Goal: Information Seeking & Learning: Learn about a topic

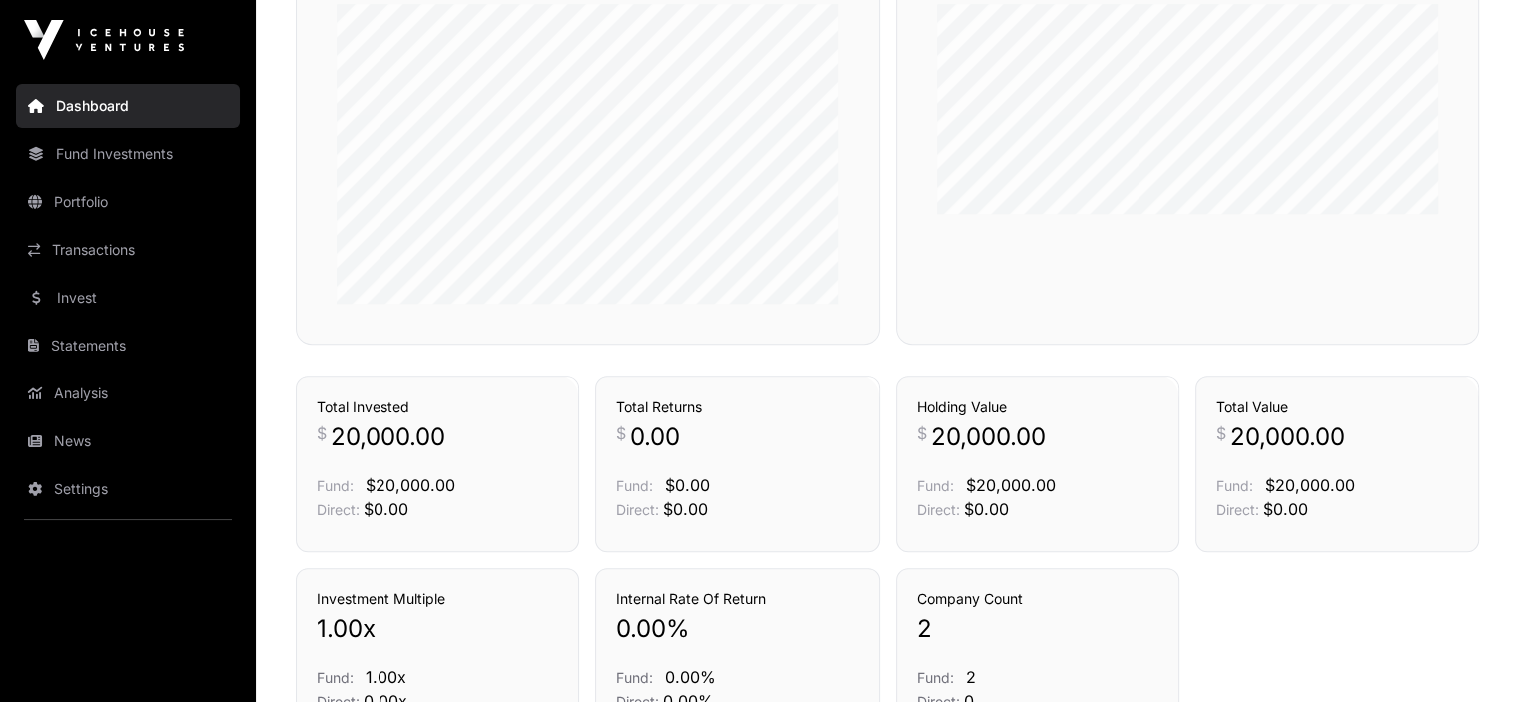
scroll to position [1126, 0]
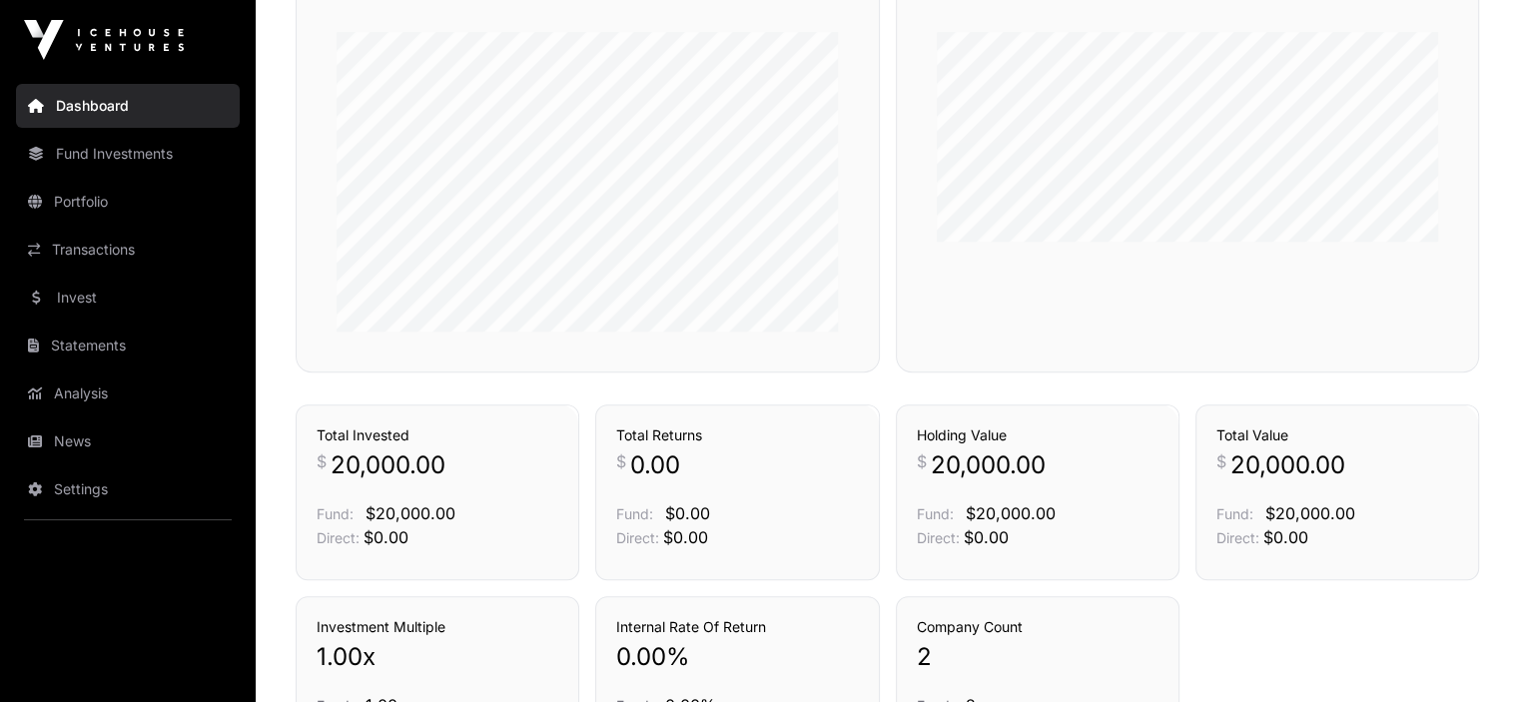
click at [84, 207] on link "Portfolio" at bounding box center [128, 202] width 224 height 44
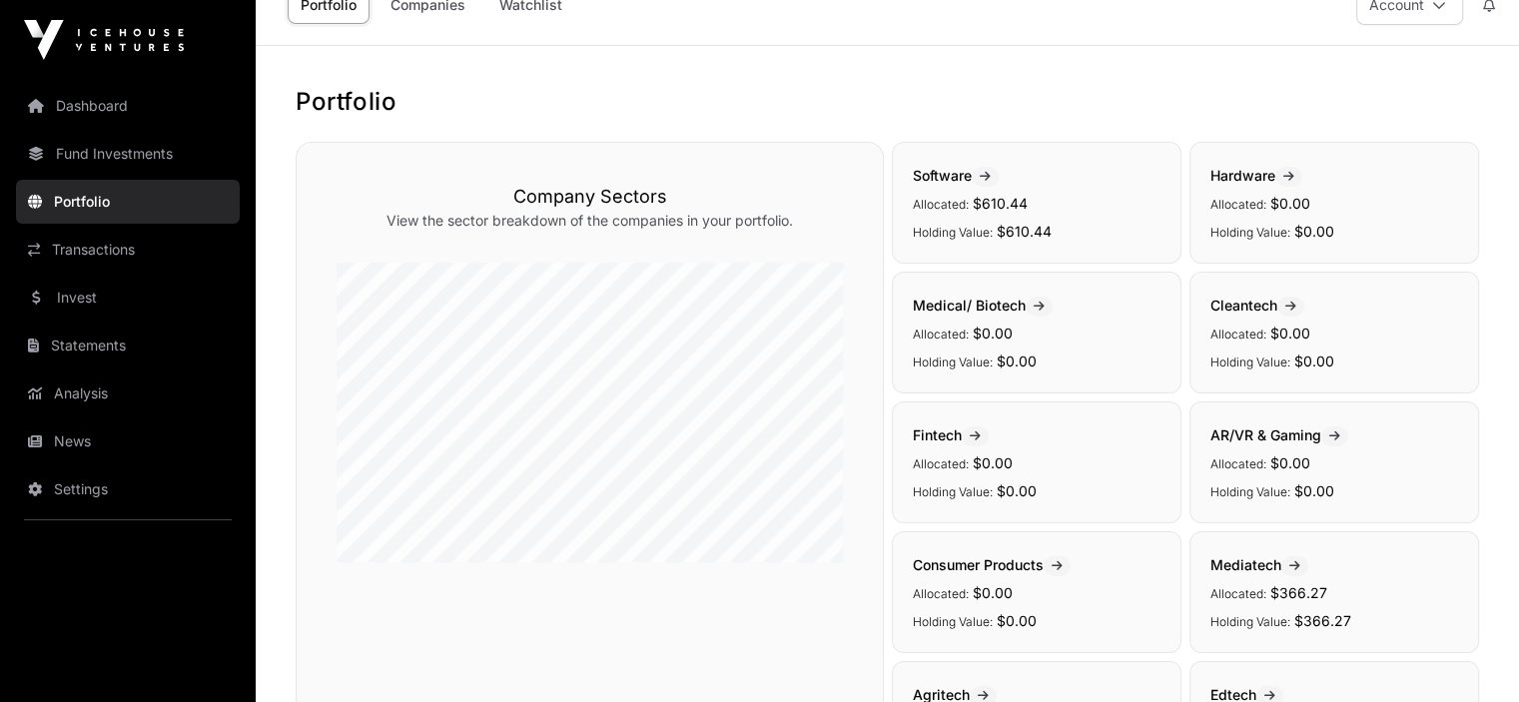
scroll to position [197, 0]
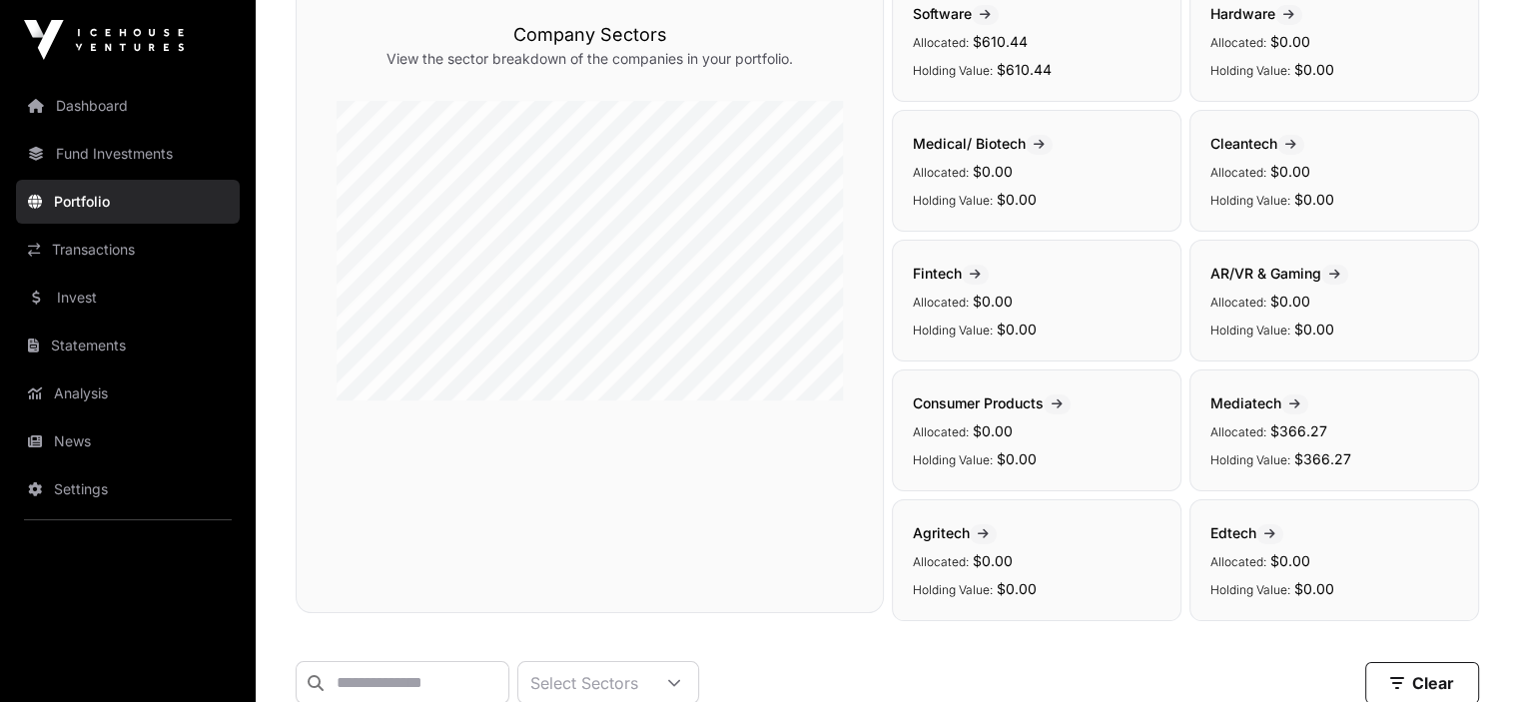
click at [80, 248] on link "Transactions" at bounding box center [128, 250] width 224 height 44
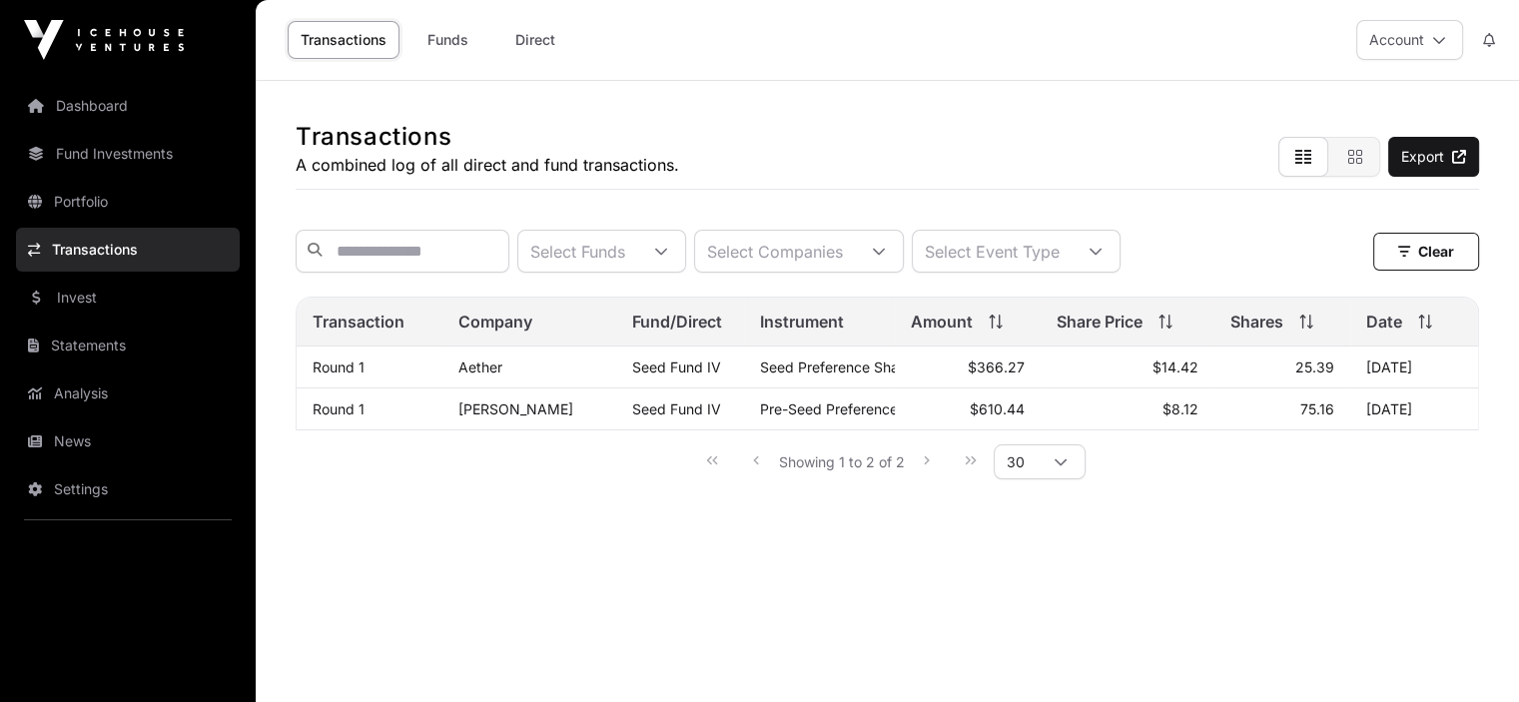
click at [488, 375] on link "Aether" at bounding box center [480, 366] width 44 height 17
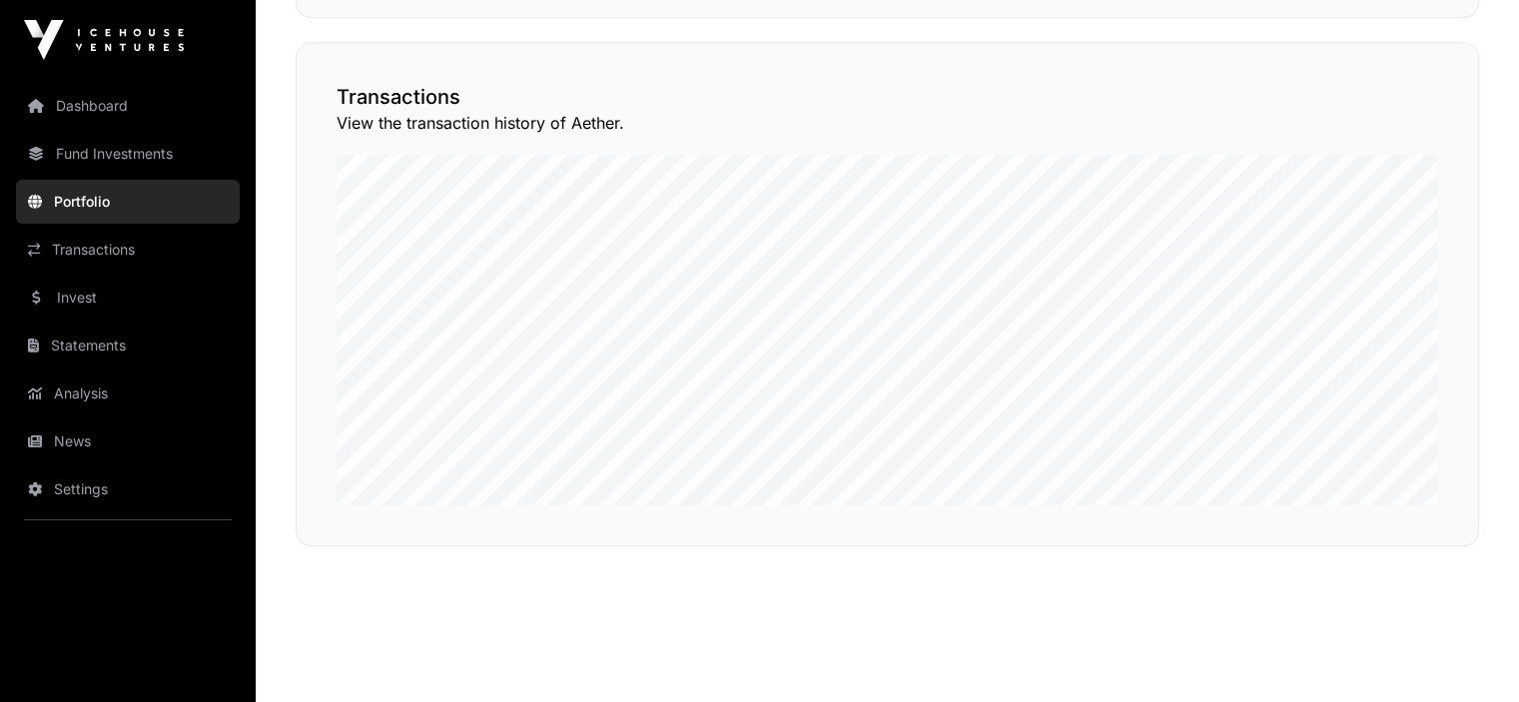
scroll to position [1612, 0]
